Goal: Information Seeking & Learning: Learn about a topic

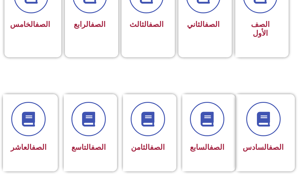
scroll to position [266, 0]
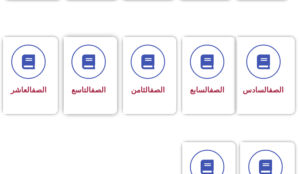
click at [63, 57] on div "الصف التاسع" at bounding box center [90, 75] width 59 height 77
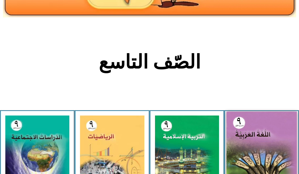
scroll to position [118, 0]
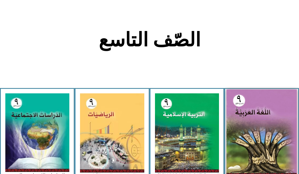
click at [267, 104] on img at bounding box center [261, 133] width 70 height 87
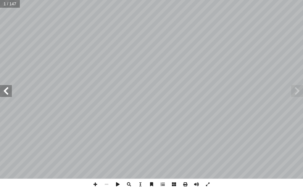
click at [8, 94] on span at bounding box center [6, 91] width 12 height 12
click at [8, 91] on span at bounding box center [6, 91] width 12 height 12
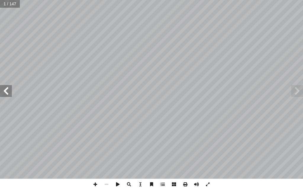
click at [8, 91] on span at bounding box center [6, 91] width 12 height 12
click at [300, 96] on span at bounding box center [297, 91] width 12 height 12
click at [297, 92] on span at bounding box center [297, 91] width 12 height 12
click at [300, 90] on span at bounding box center [297, 91] width 12 height 12
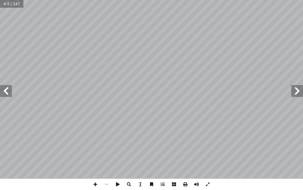
click at [4, 91] on span at bounding box center [6, 91] width 12 height 12
click at [4, 93] on span at bounding box center [6, 91] width 12 height 12
click at [1, 91] on span at bounding box center [6, 91] width 12 height 12
click at [92, 174] on span at bounding box center [95, 183] width 11 height 11
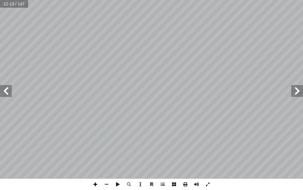
click at [96, 174] on span at bounding box center [95, 183] width 11 height 11
click at [107, 174] on span at bounding box center [106, 183] width 11 height 11
click at [95, 174] on span at bounding box center [95, 183] width 11 height 11
click at [59, 40] on html "الصفحة الرئيسية الصف الأول الصف الثاني الصف الثالث الصف الرابع الصف الخامس الصف…" at bounding box center [151, 20] width 303 height 40
click at [229, 40] on html "الصفحة الرئيسية الصف الأول الصف الثاني الصف الثالث الصف الرابع الصف الخامس الصف…" at bounding box center [151, 20] width 303 height 40
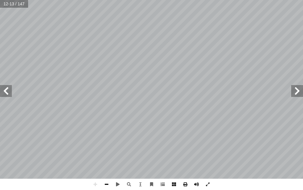
click at [105, 174] on span at bounding box center [106, 183] width 11 height 11
click at [296, 90] on span at bounding box center [297, 91] width 12 height 12
click at [4, 91] on span at bounding box center [6, 91] width 12 height 12
click at [95, 174] on span at bounding box center [95, 183] width 11 height 11
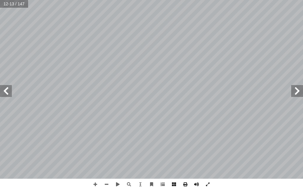
click at [296, 91] on span at bounding box center [297, 91] width 12 height 12
click at [99, 174] on span at bounding box center [95, 183] width 11 height 11
